Goal: Book appointment/travel/reservation

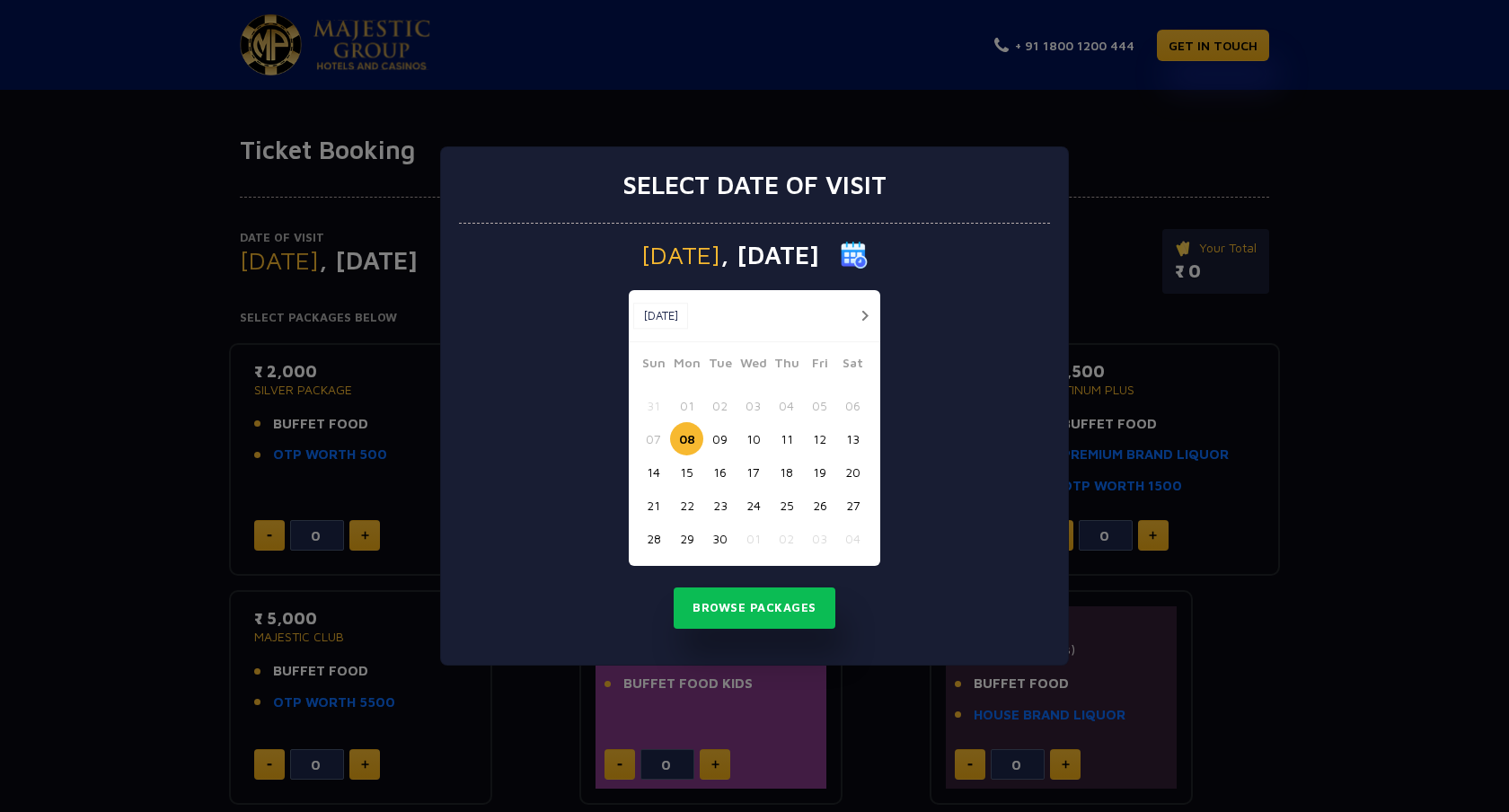
click at [857, 504] on button "27" at bounding box center [853, 505] width 33 height 33
click at [764, 607] on button "Browse Packages" at bounding box center [754, 608] width 162 height 41
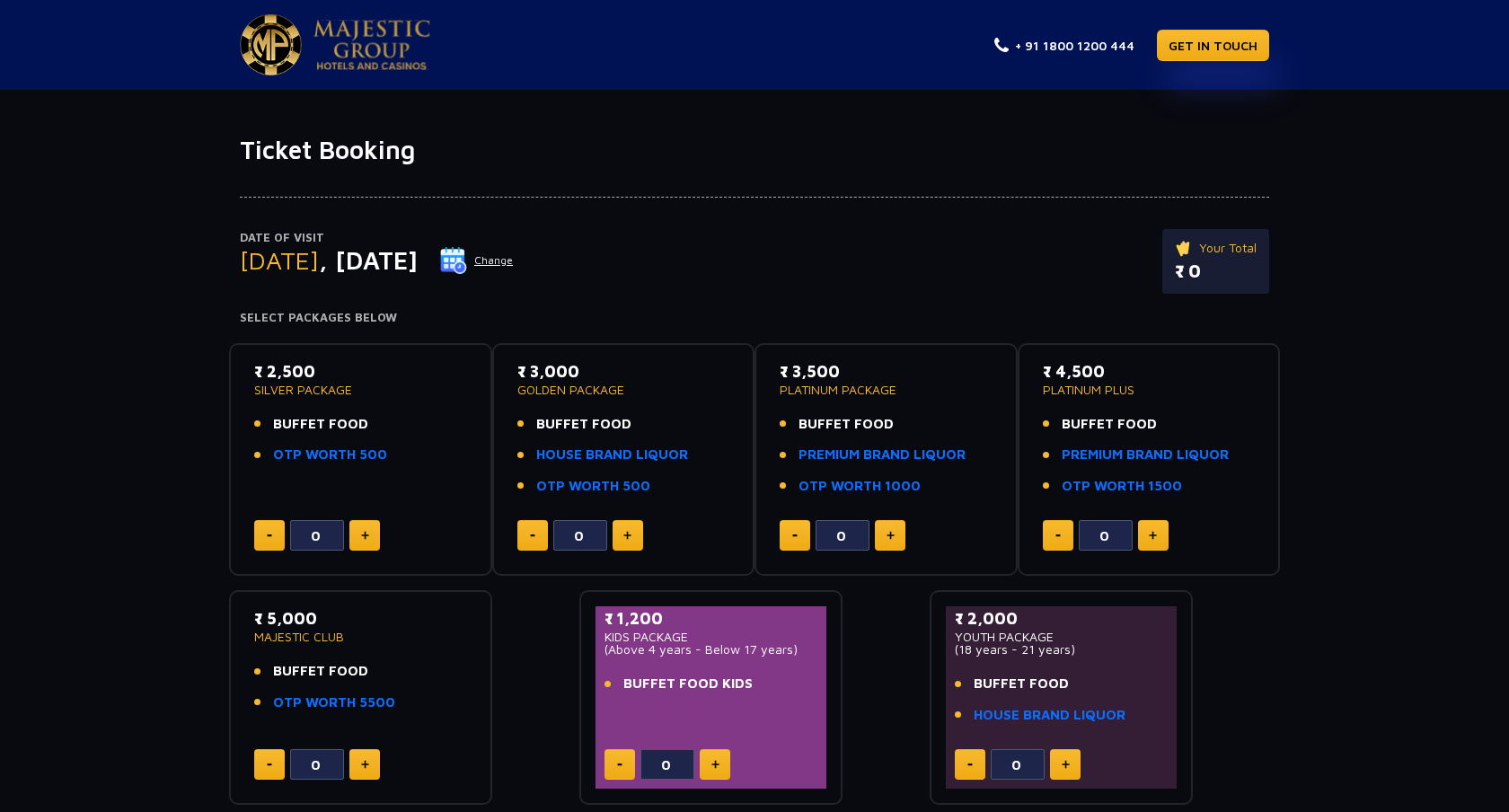
click at [371, 45] on img at bounding box center [372, 45] width 117 height 51
click at [372, 28] on img at bounding box center [372, 45] width 117 height 51
